Goal: Task Accomplishment & Management: Use online tool/utility

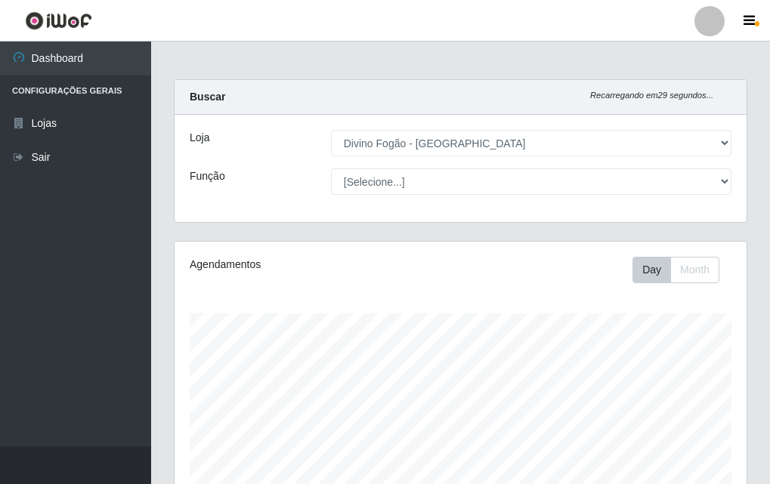
select select "499"
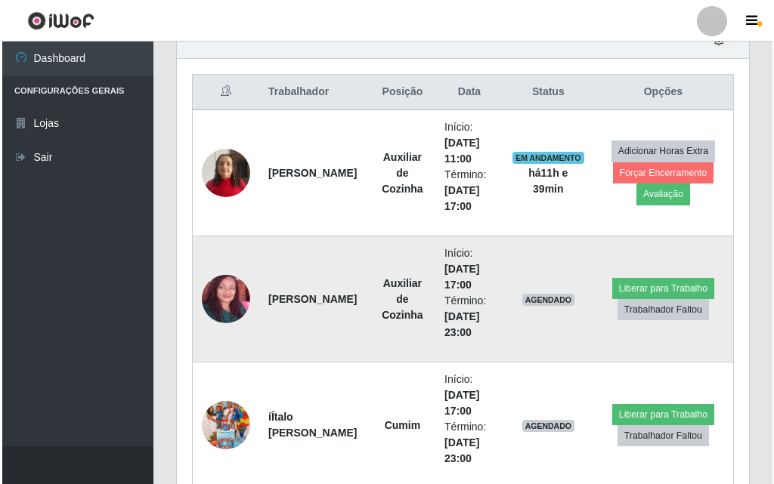
scroll to position [628, 0]
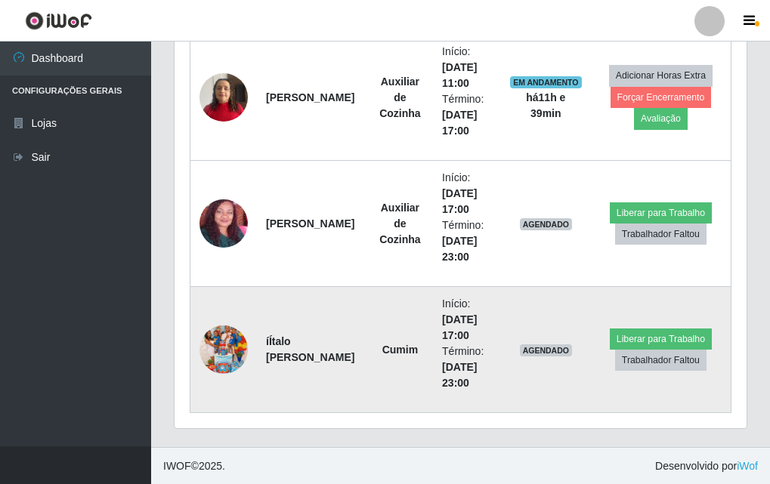
click at [237, 363] on img at bounding box center [223, 350] width 48 height 86
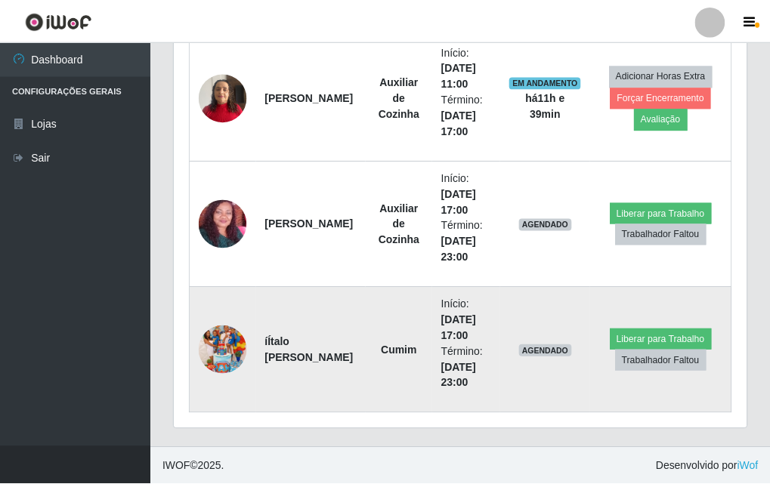
scroll to position [314, 564]
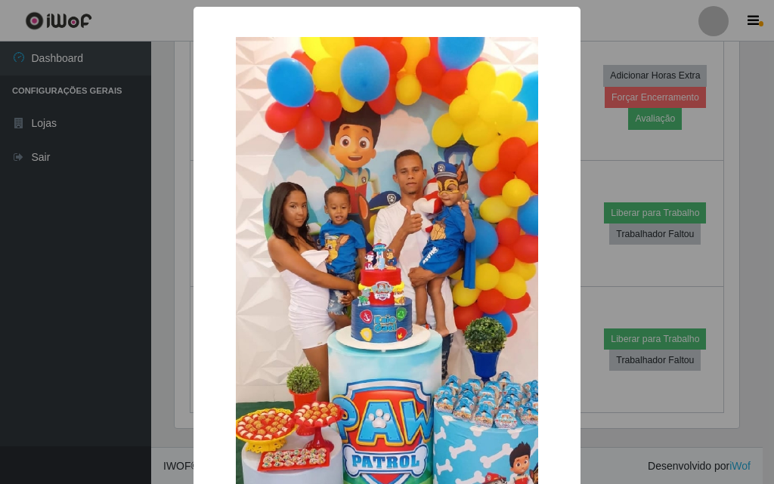
click at [336, 206] on img at bounding box center [387, 305] width 302 height 537
drag, startPoint x: 350, startPoint y: 361, endPoint x: 273, endPoint y: 332, distance: 82.2
click at [273, 332] on img at bounding box center [387, 305] width 302 height 537
click at [165, 295] on div "× OK Cancel" at bounding box center [387, 242] width 774 height 484
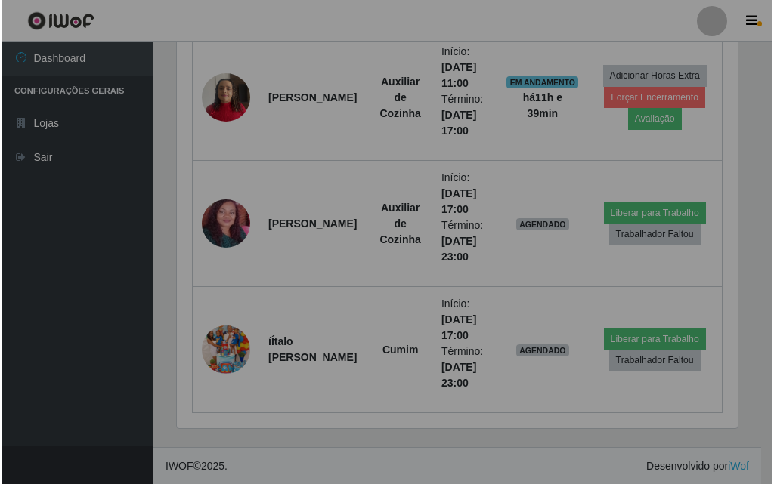
scroll to position [314, 572]
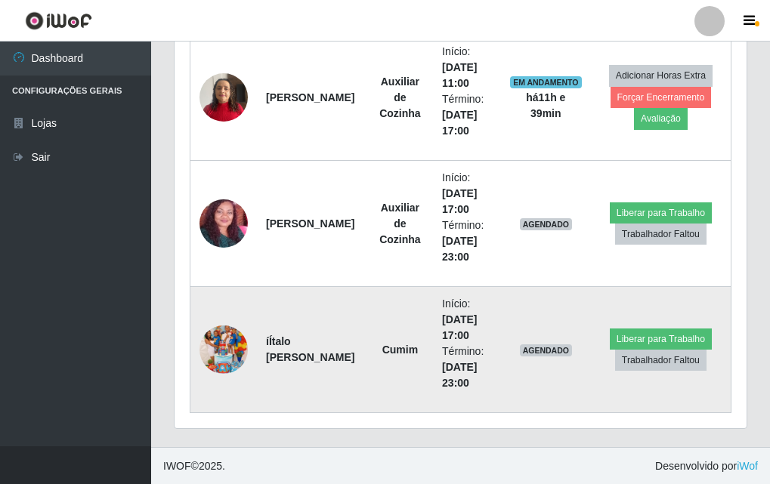
click at [201, 329] on td at bounding box center [223, 350] width 67 height 126
click at [206, 332] on img at bounding box center [223, 350] width 48 height 86
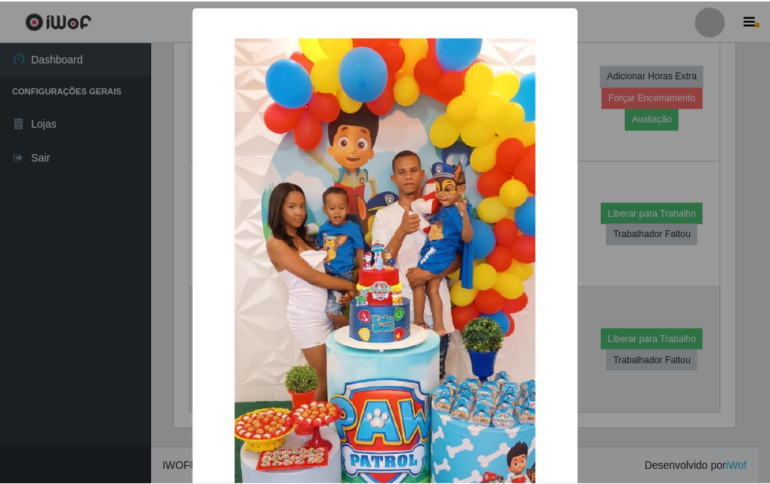
scroll to position [314, 564]
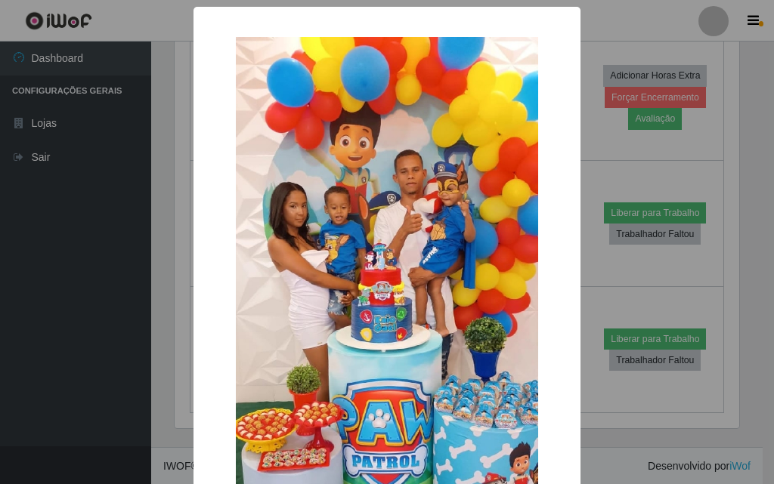
click at [294, 209] on img at bounding box center [387, 305] width 302 height 537
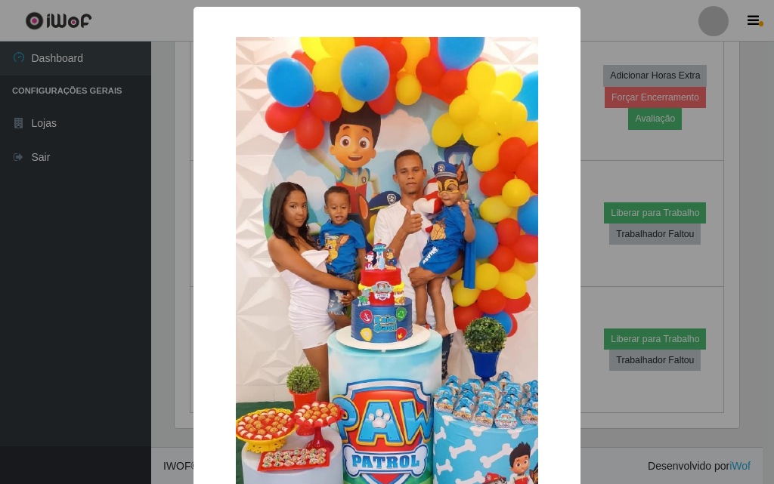
drag, startPoint x: 294, startPoint y: 209, endPoint x: 204, endPoint y: 295, distance: 125.0
click at [222, 295] on div "×" at bounding box center [387, 305] width 357 height 567
click at [171, 280] on div "× OK Cancel" at bounding box center [387, 242] width 774 height 484
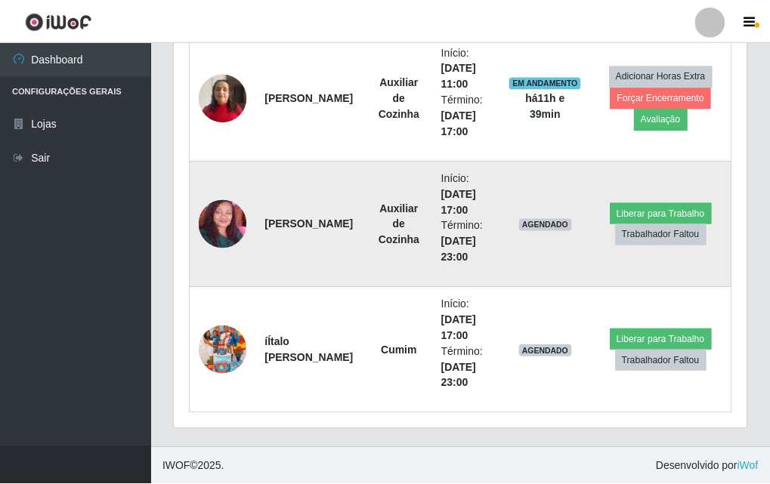
scroll to position [314, 572]
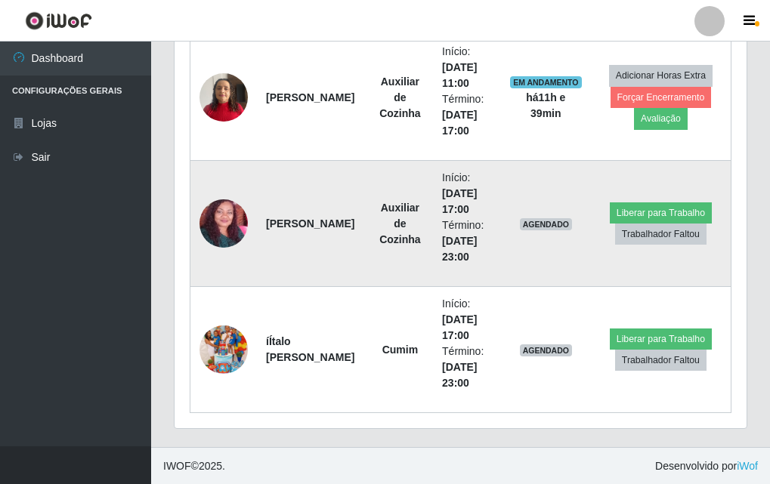
click at [207, 228] on img at bounding box center [223, 224] width 48 height 100
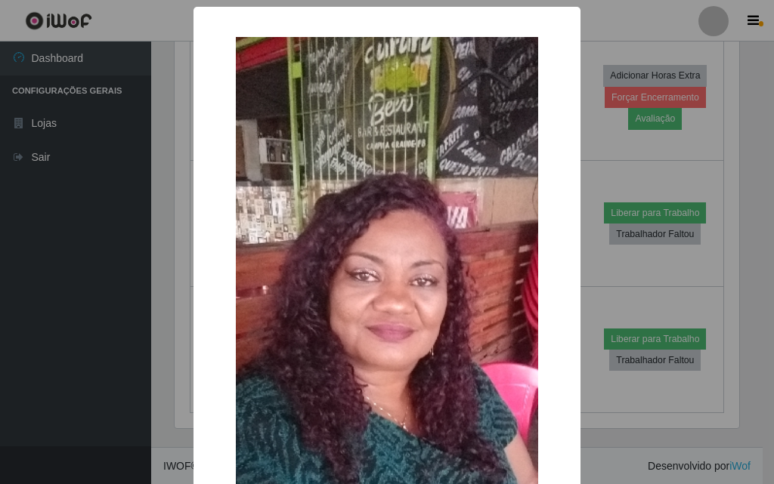
click at [174, 234] on div "× OK Cancel" at bounding box center [387, 242] width 774 height 484
click at [105, 391] on div "× OK Cancel" at bounding box center [387, 242] width 774 height 484
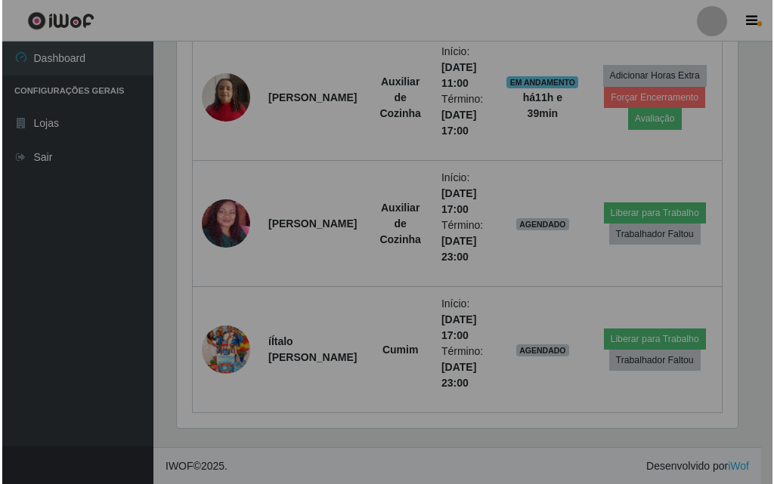
scroll to position [314, 572]
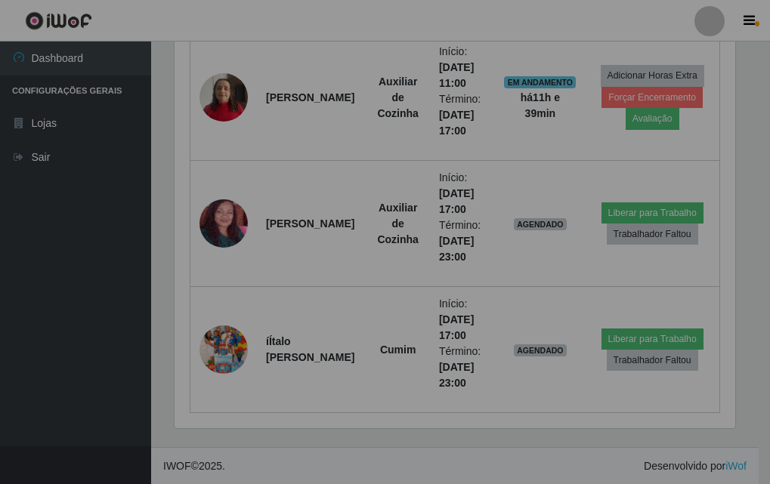
click at [169, 385] on div "Hoje 1 dia 3 dias 1 Semana Não encerrados Trabalhador Posição Data Status Opçõe…" at bounding box center [454, 196] width 585 height 501
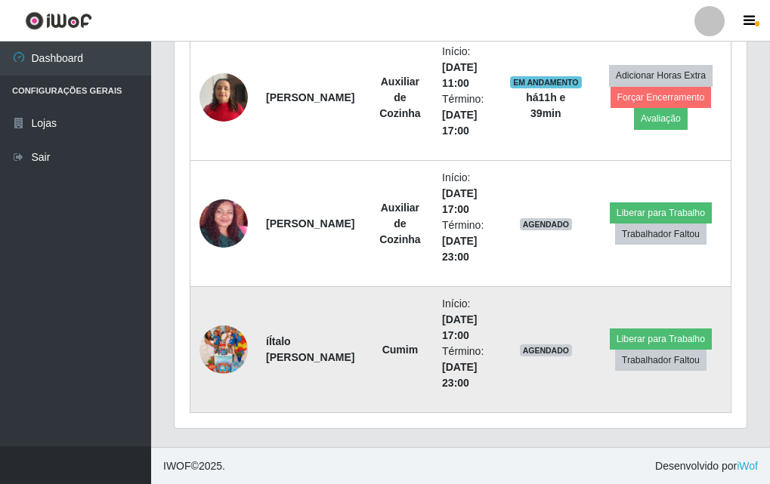
click at [226, 342] on img at bounding box center [223, 350] width 48 height 86
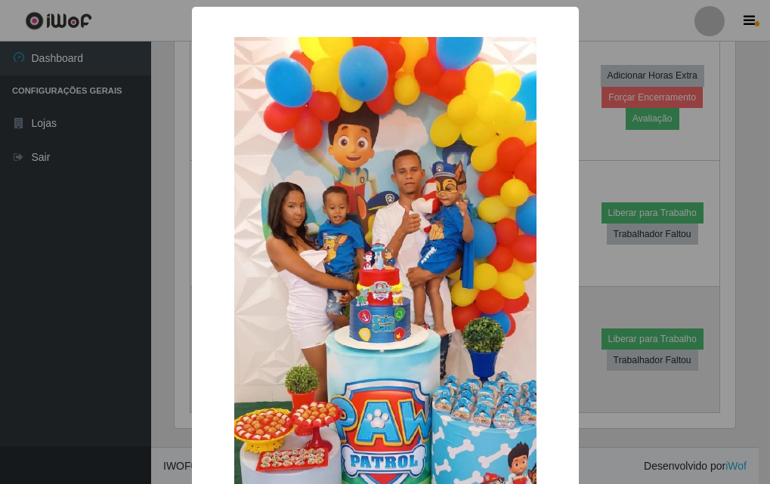
scroll to position [314, 564]
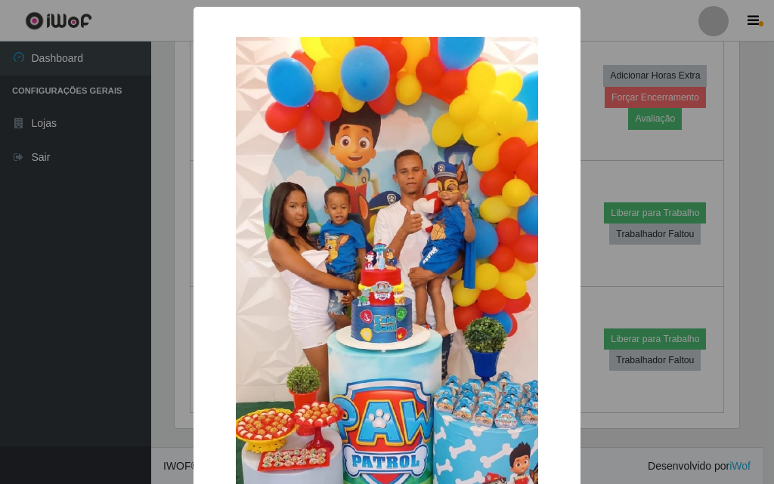
click at [168, 298] on div "× OK Cancel" at bounding box center [387, 242] width 774 height 484
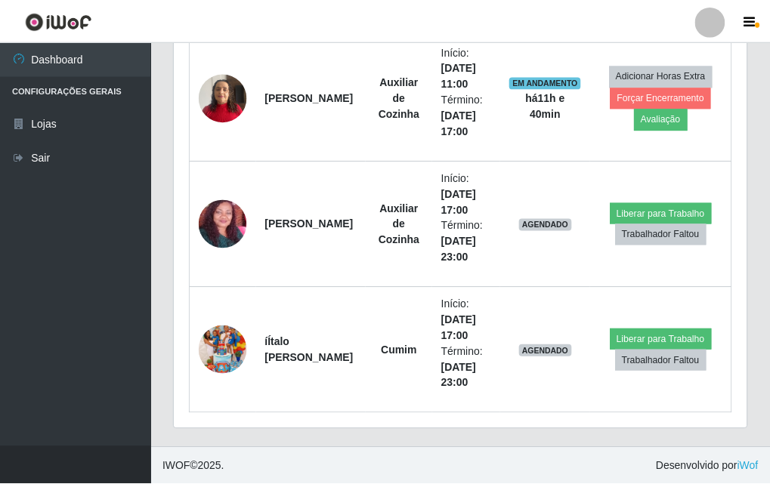
scroll to position [314, 572]
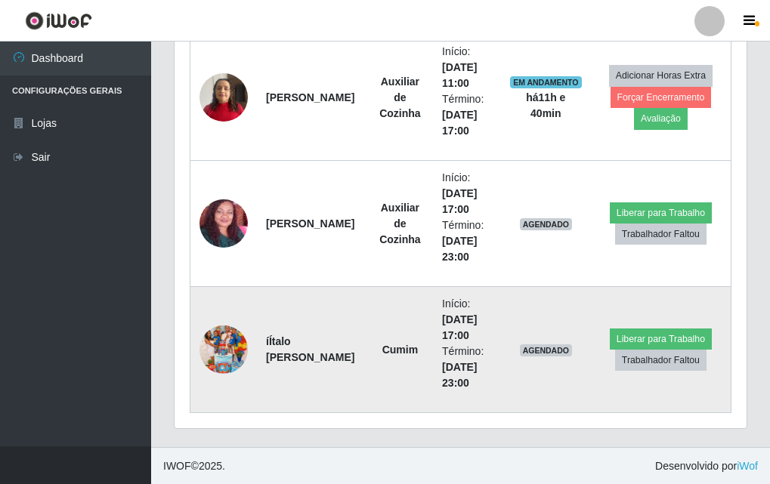
click at [238, 354] on img at bounding box center [223, 350] width 48 height 86
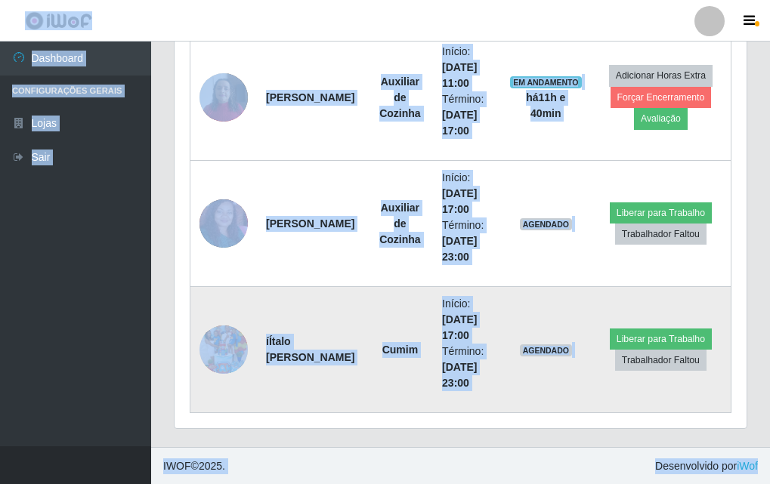
click at [207, 354] on img at bounding box center [223, 350] width 48 height 86
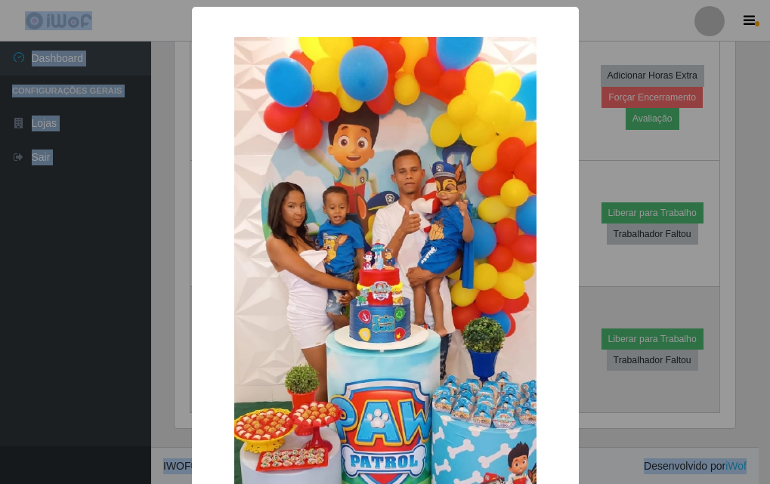
scroll to position [314, 564]
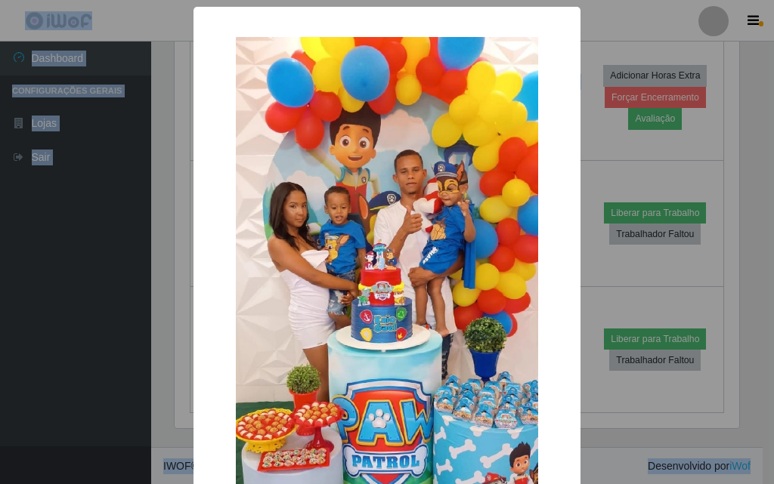
click at [165, 306] on div "× OK Cancel" at bounding box center [387, 242] width 774 height 484
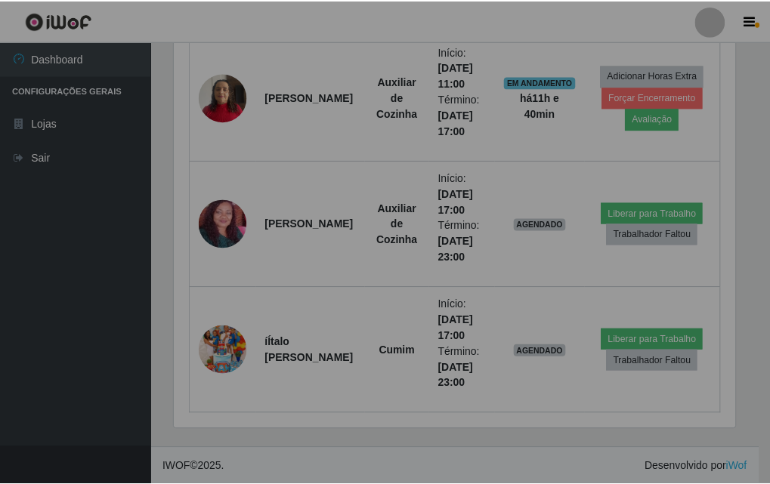
scroll to position [314, 572]
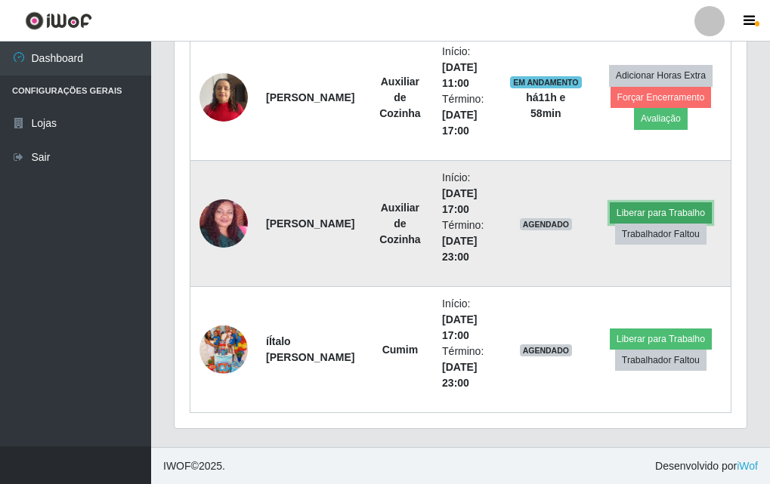
click at [651, 209] on button "Liberar para Trabalho" at bounding box center [661, 213] width 102 height 21
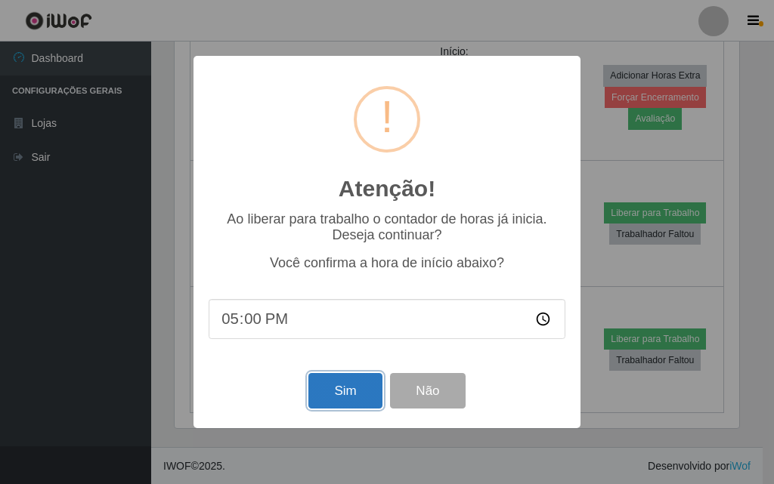
click at [327, 396] on button "Sim" at bounding box center [344, 391] width 73 height 36
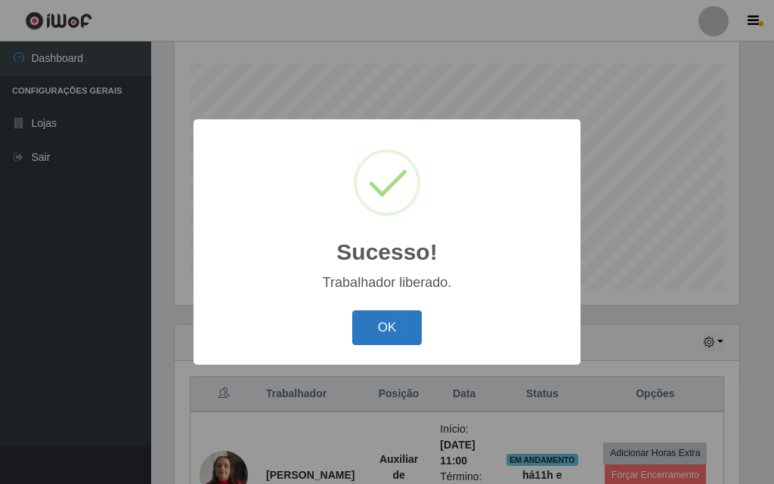
click at [378, 327] on button "OK" at bounding box center [387, 329] width 70 height 36
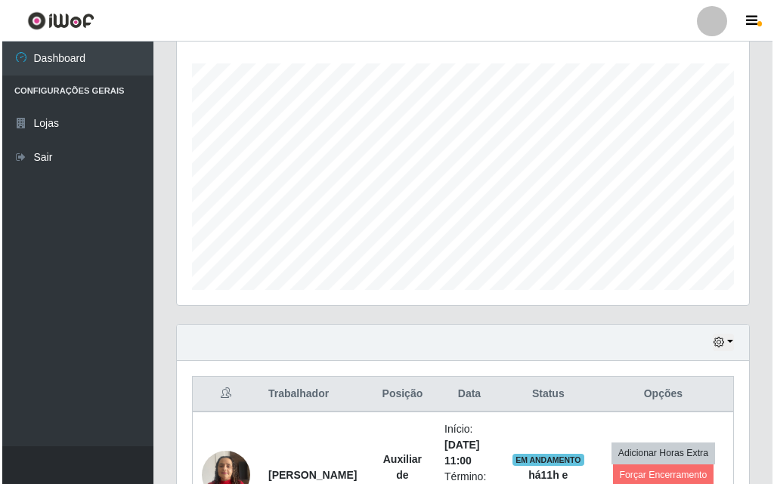
scroll to position [477, 0]
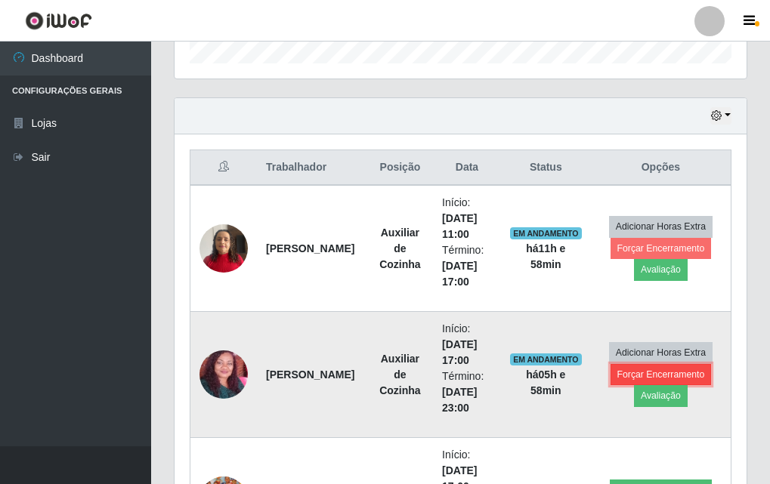
click at [645, 373] on button "Forçar Encerramento" at bounding box center [661, 374] width 101 height 21
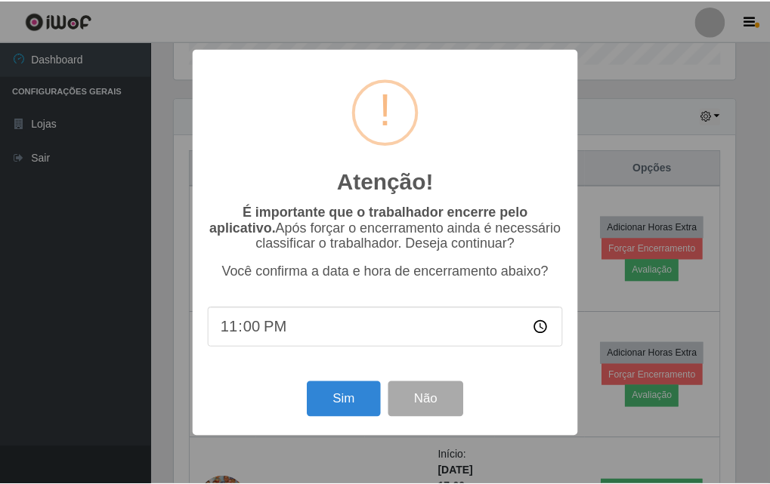
scroll to position [314, 564]
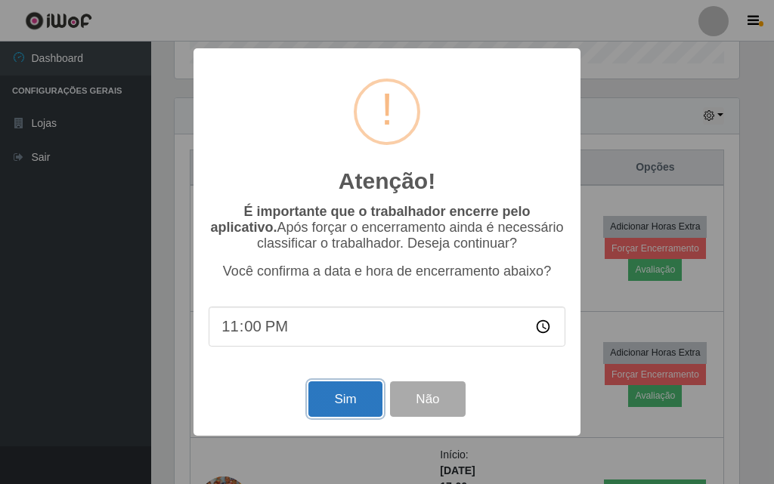
click at [355, 404] on button "Sim" at bounding box center [344, 400] width 73 height 36
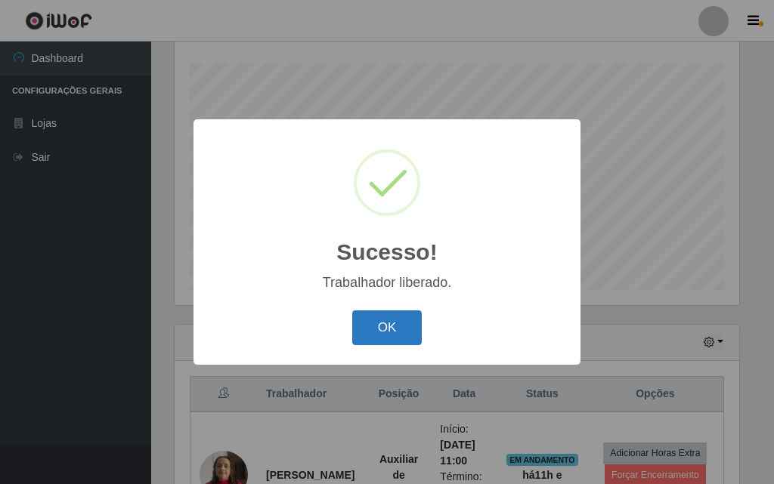
click at [410, 328] on button "OK" at bounding box center [387, 329] width 70 height 36
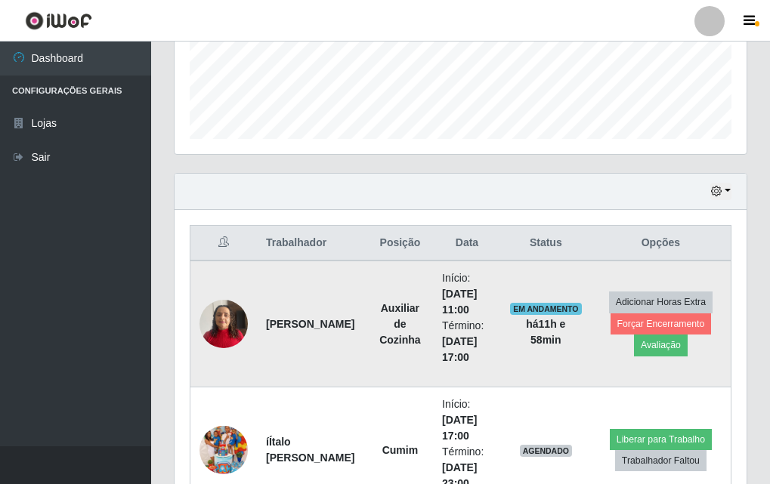
scroll to position [502, 0]
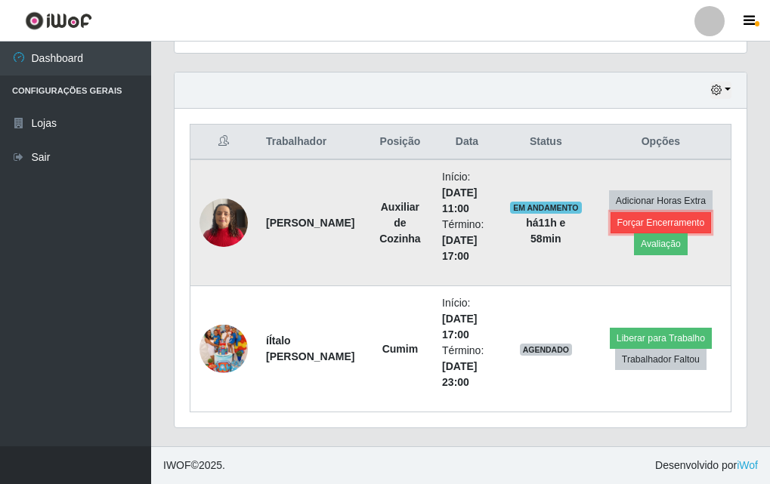
click at [648, 224] on button "Forçar Encerramento" at bounding box center [661, 222] width 101 height 21
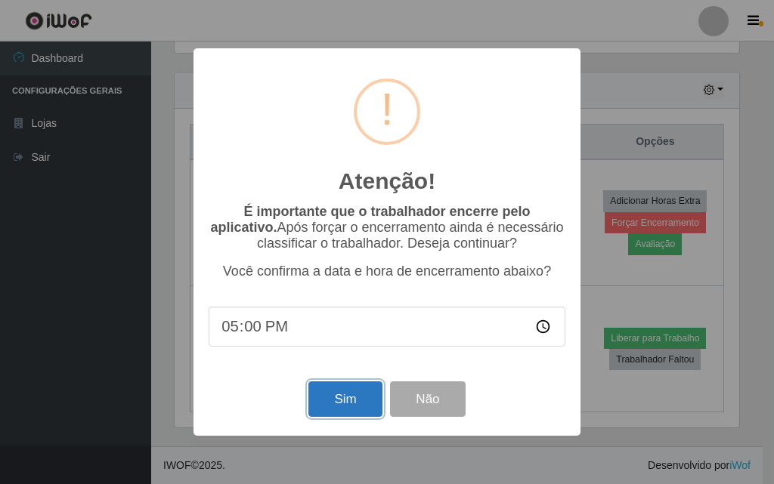
click at [330, 394] on button "Sim" at bounding box center [344, 400] width 73 height 36
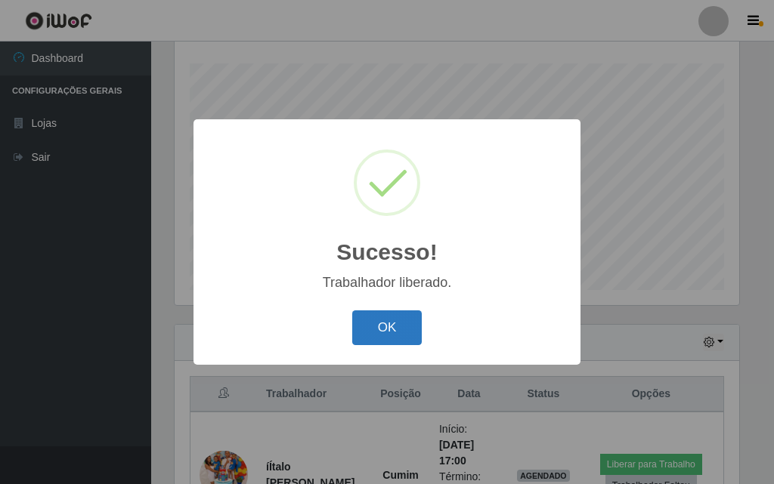
click at [393, 326] on button "OK" at bounding box center [387, 329] width 70 height 36
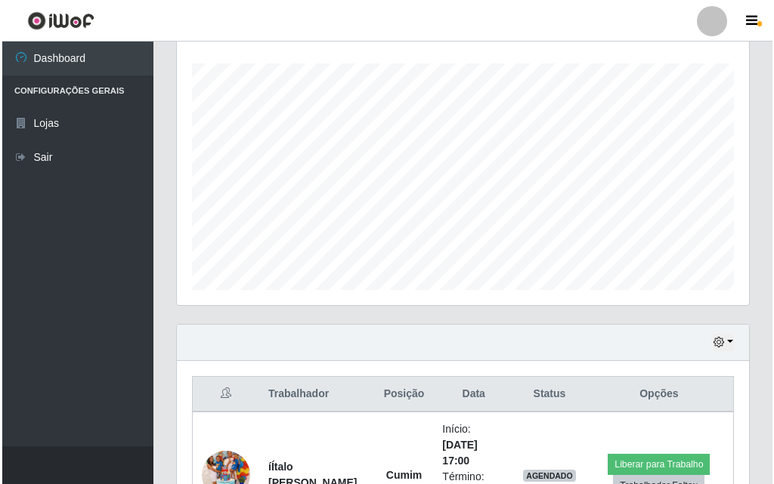
scroll to position [0, 0]
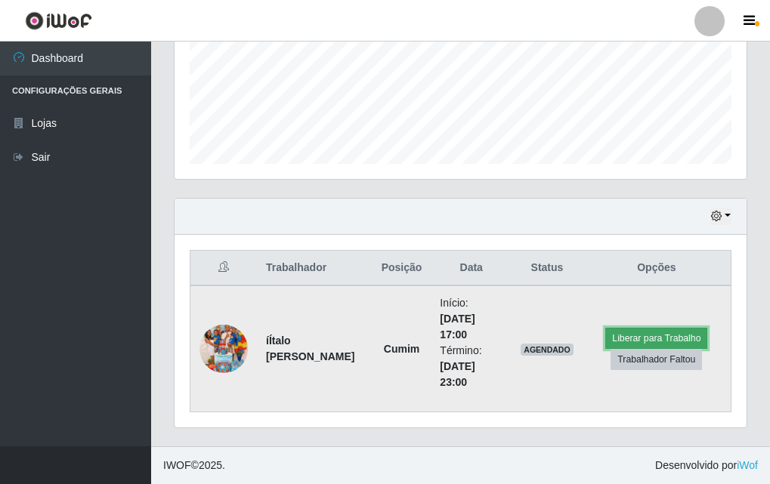
click at [663, 347] on button "Liberar para Trabalho" at bounding box center [656, 338] width 102 height 21
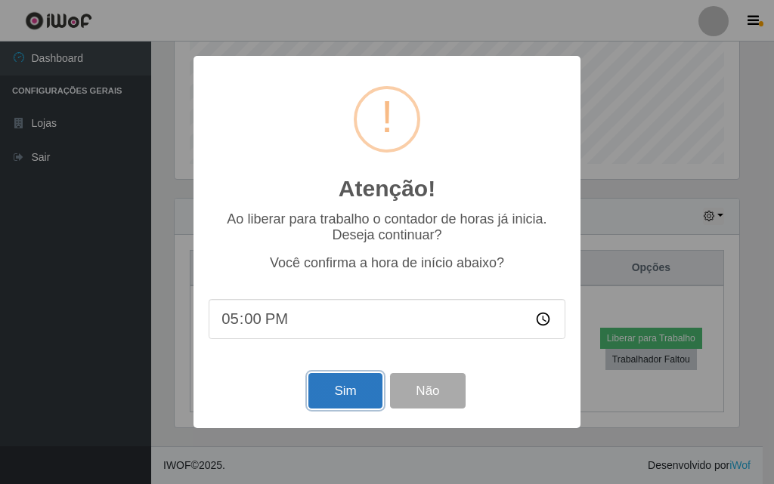
click at [375, 385] on button "Sim" at bounding box center [344, 391] width 73 height 36
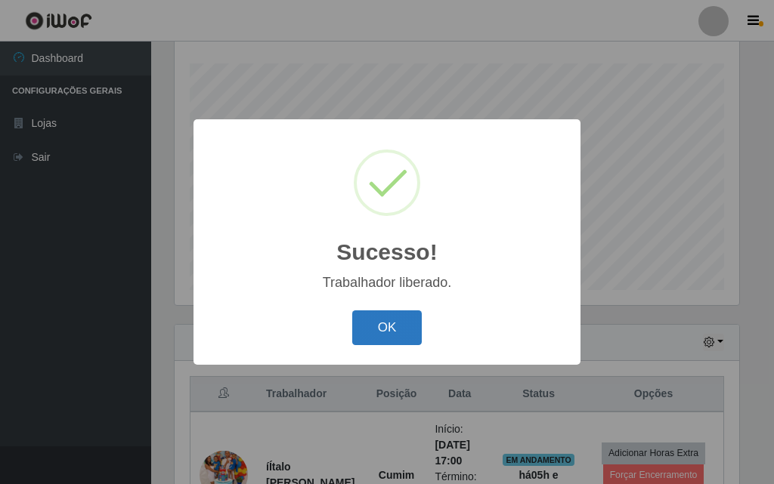
click at [389, 331] on button "OK" at bounding box center [387, 329] width 70 height 36
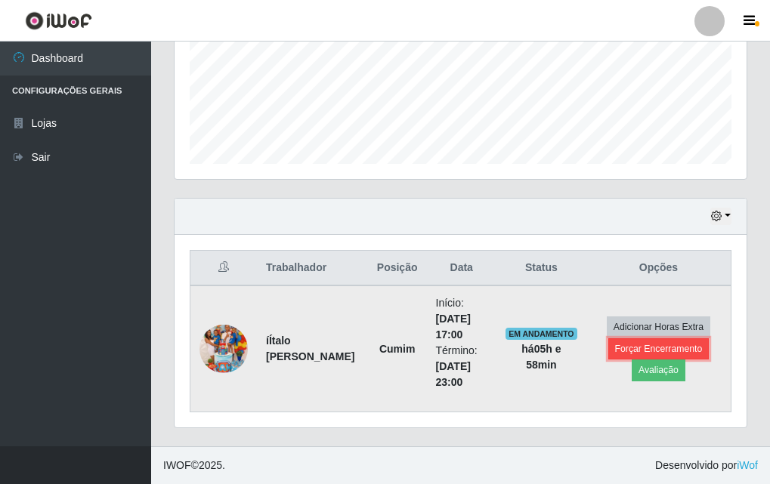
click at [706, 346] on button "Forçar Encerramento" at bounding box center [658, 349] width 101 height 21
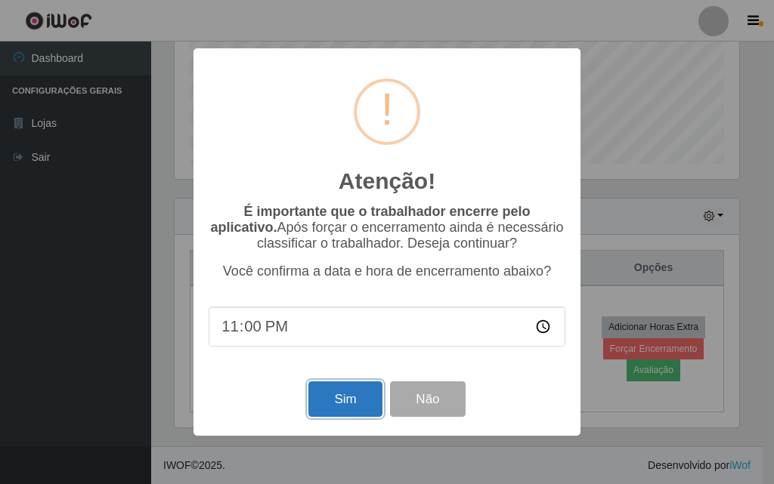
click at [333, 395] on button "Sim" at bounding box center [344, 400] width 73 height 36
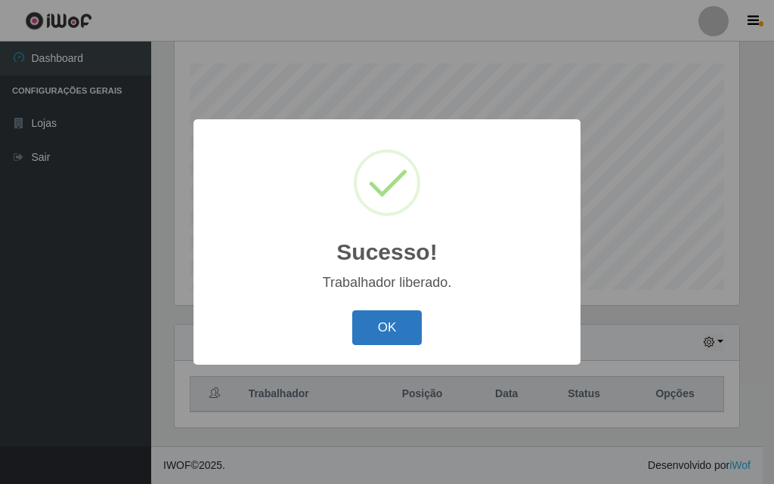
click at [400, 339] on button "OK" at bounding box center [387, 329] width 70 height 36
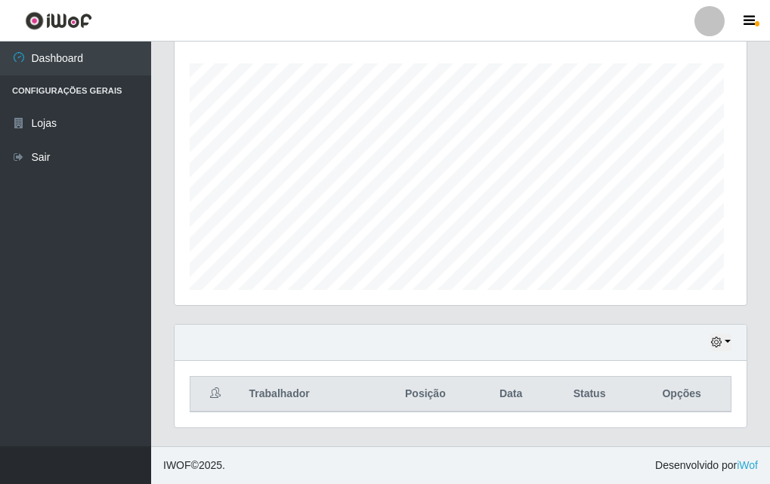
scroll to position [314, 572]
